Goal: Task Accomplishment & Management: Manage account settings

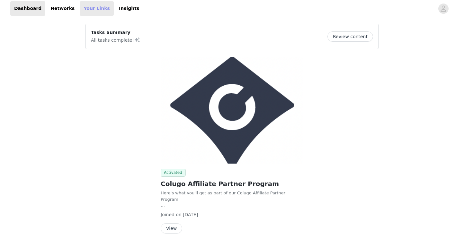
click at [87, 6] on link "Your Links" at bounding box center [97, 8] width 34 height 14
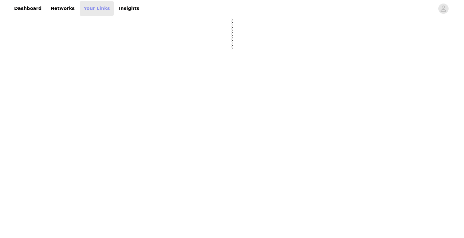
select select "12"
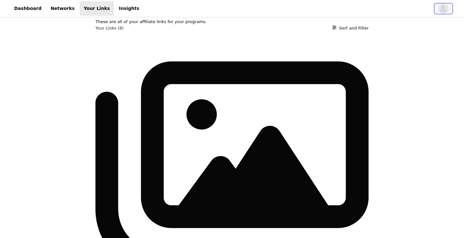
click at [444, 7] on icon "avatar" at bounding box center [443, 9] width 6 height 10
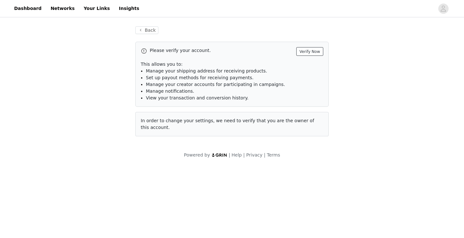
click at [310, 49] on button "Verify Now" at bounding box center [309, 51] width 27 height 9
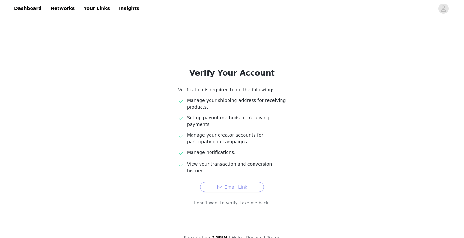
click at [243, 182] on button "Email Link" at bounding box center [232, 187] width 64 height 10
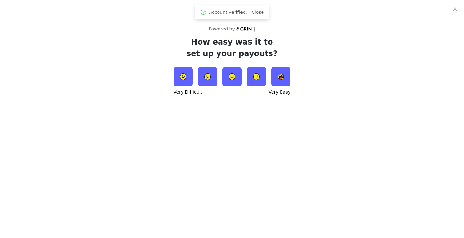
click at [279, 94] on div "Very Easy" at bounding box center [279, 92] width 22 height 7
click at [279, 77] on img at bounding box center [280, 76] width 19 height 19
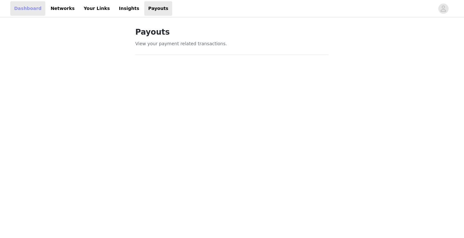
click at [30, 6] on link "Dashboard" at bounding box center [27, 8] width 35 height 14
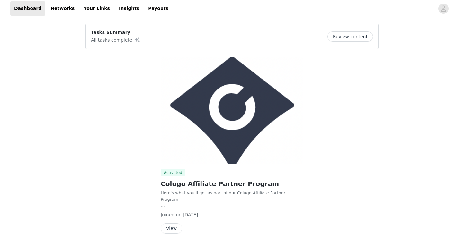
click at [364, 35] on button "Review content" at bounding box center [350, 36] width 46 height 10
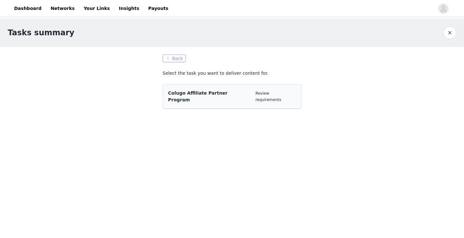
click at [172, 60] on button "Back" at bounding box center [173, 59] width 23 height 8
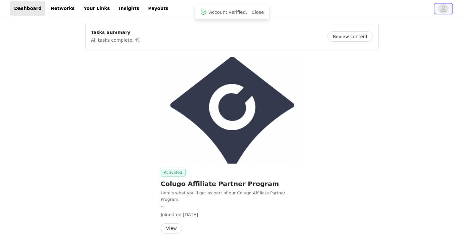
click at [440, 6] on icon "avatar" at bounding box center [443, 9] width 6 height 10
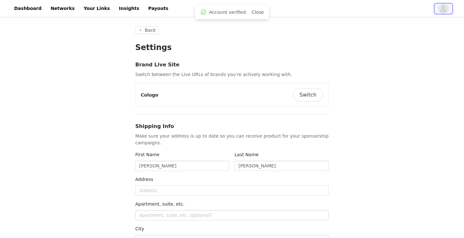
type input "+1 ([GEOGRAPHIC_DATA])"
click at [29, 6] on link "Dashboard" at bounding box center [27, 8] width 35 height 14
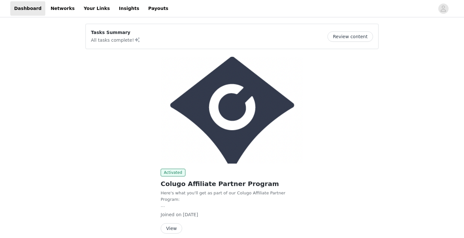
click at [394, 8] on div at bounding box center [303, 8] width 262 height 14
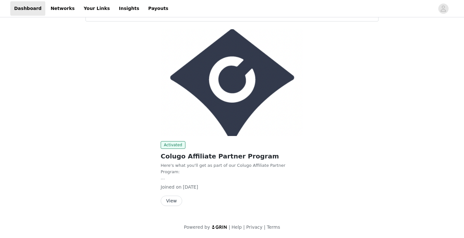
click at [169, 202] on button "View" at bounding box center [172, 201] width 22 height 10
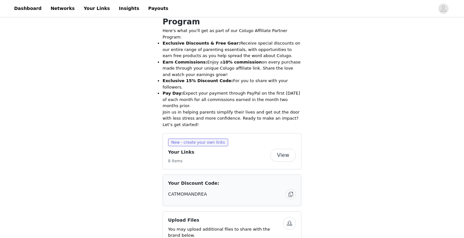
scroll to position [231, 0]
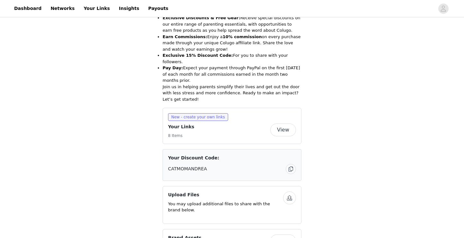
click at [287, 124] on button "View" at bounding box center [283, 130] width 26 height 13
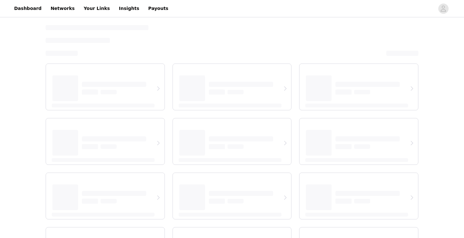
select select "12"
